Goal: Task Accomplishment & Management: Manage account settings

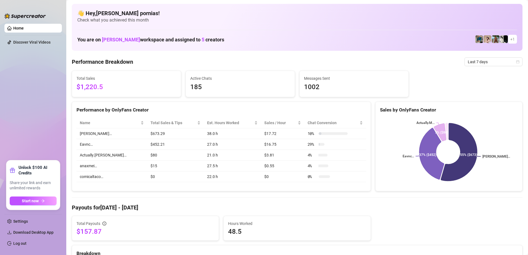
click at [24, 241] on link "Log out" at bounding box center [19, 243] width 13 height 4
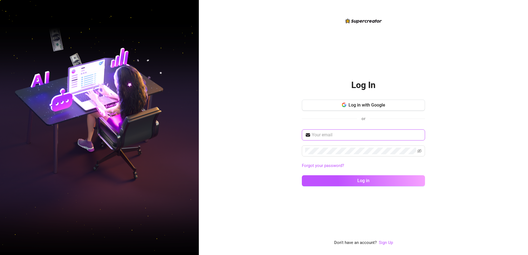
click at [387, 135] on input "text" at bounding box center [367, 135] width 110 height 7
type input "[EMAIL_ADDRESS][DOMAIN_NAME]"
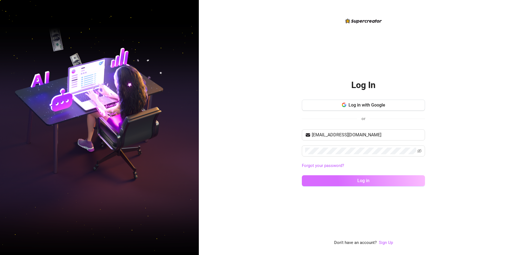
click at [347, 188] on div "[EMAIL_ADDRESS][DOMAIN_NAME] Forgot your password? Log in" at bounding box center [363, 160] width 123 height 62
click at [351, 185] on button "Log in" at bounding box center [363, 180] width 123 height 11
